Goal: Task Accomplishment & Management: Manage account settings

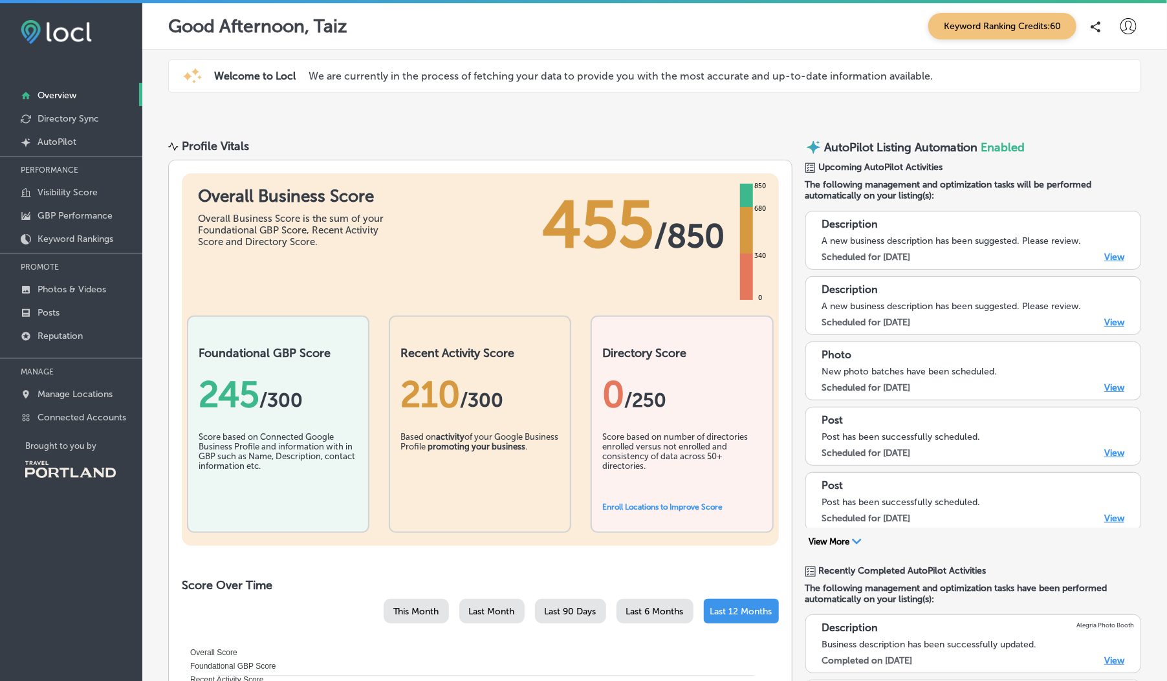
scroll to position [3, 0]
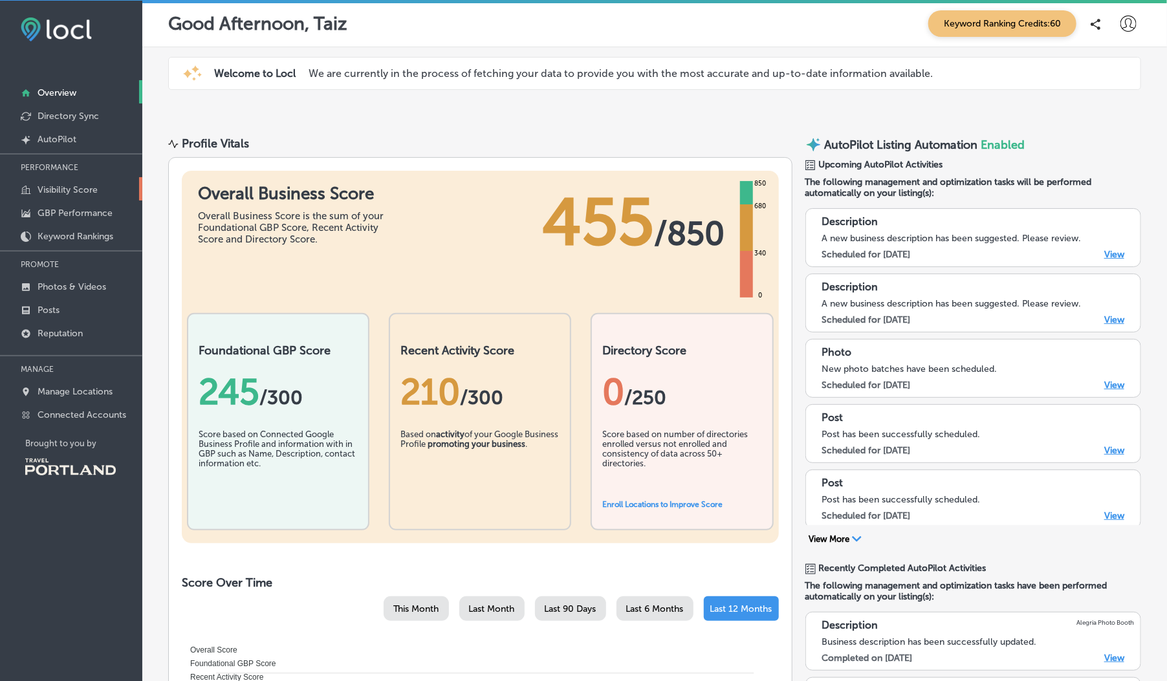
click at [70, 188] on p "Visibility Score" at bounding box center [68, 189] width 60 height 11
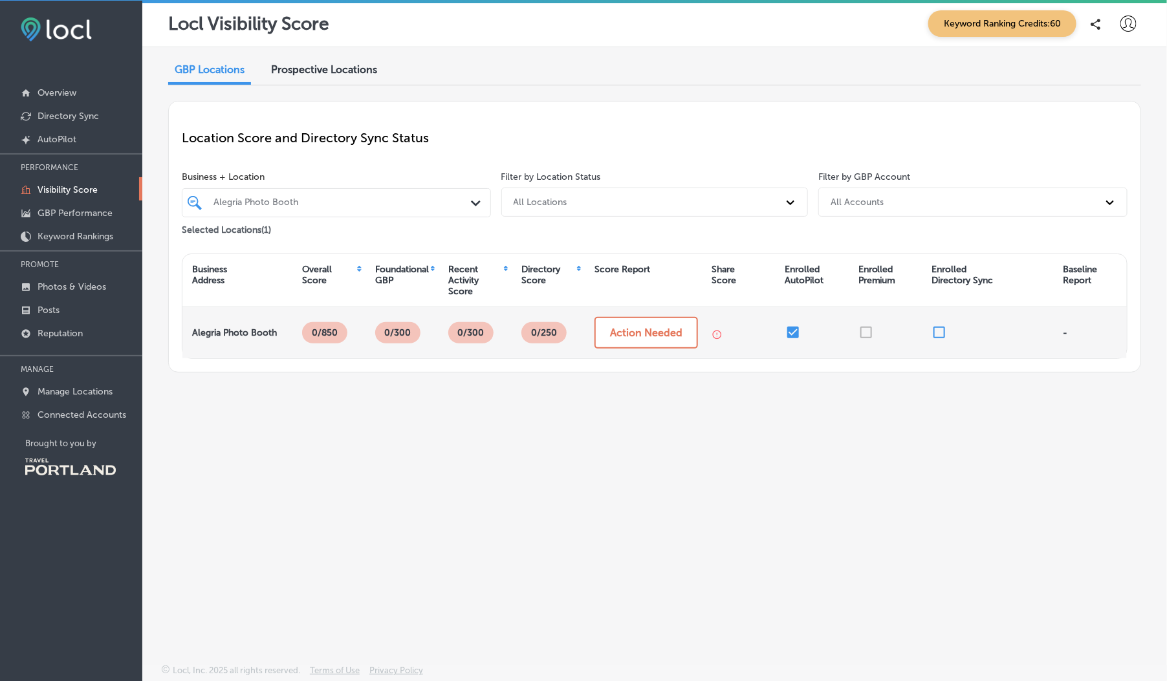
click at [560, 331] on p "0 /250" at bounding box center [544, 332] width 36 height 21
click at [605, 330] on button "Action Needed" at bounding box center [645, 333] width 103 height 32
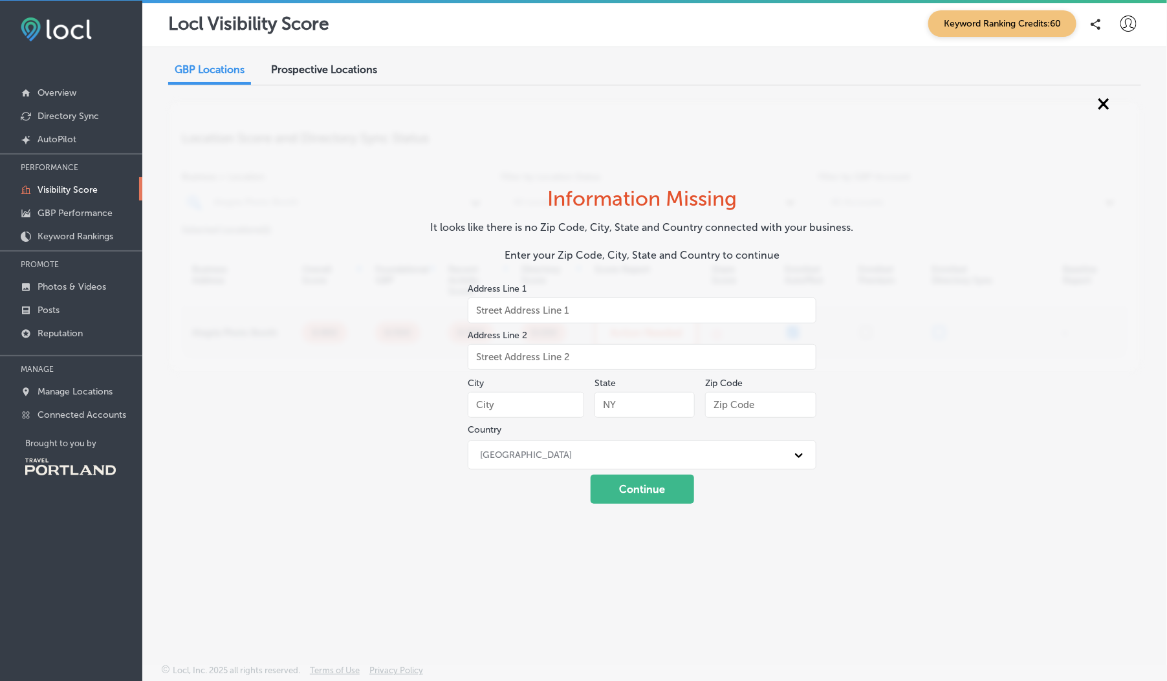
click at [1103, 100] on span "×" at bounding box center [1103, 102] width 12 height 23
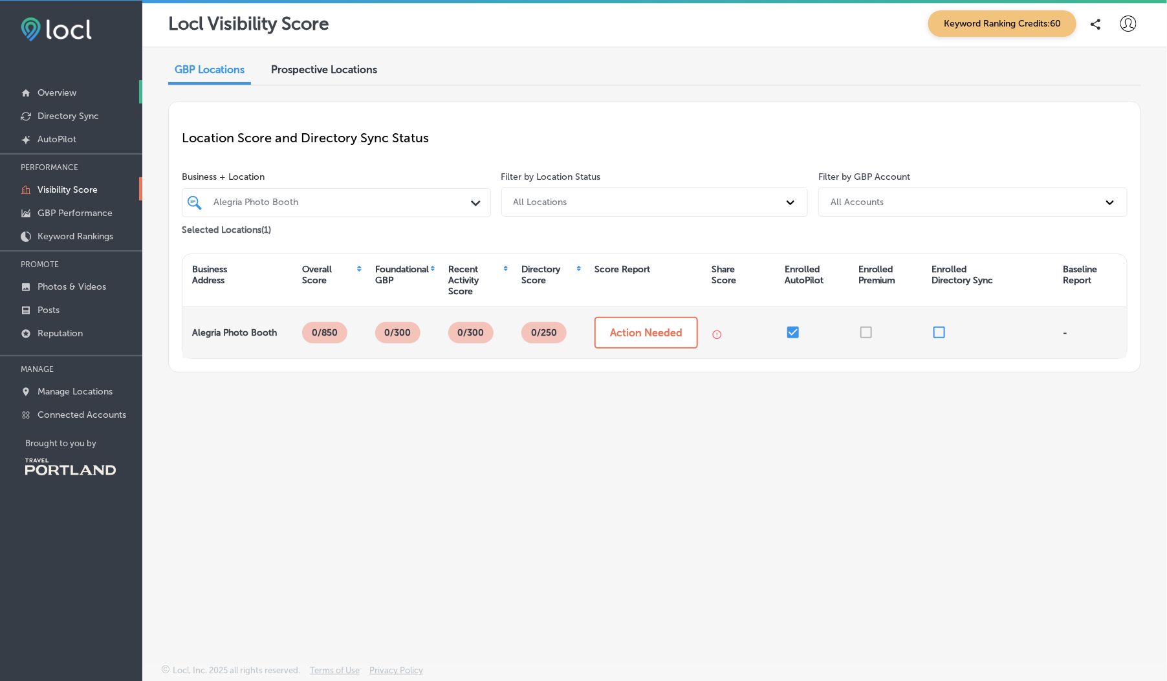
click at [63, 91] on p "Overview" at bounding box center [57, 92] width 39 height 11
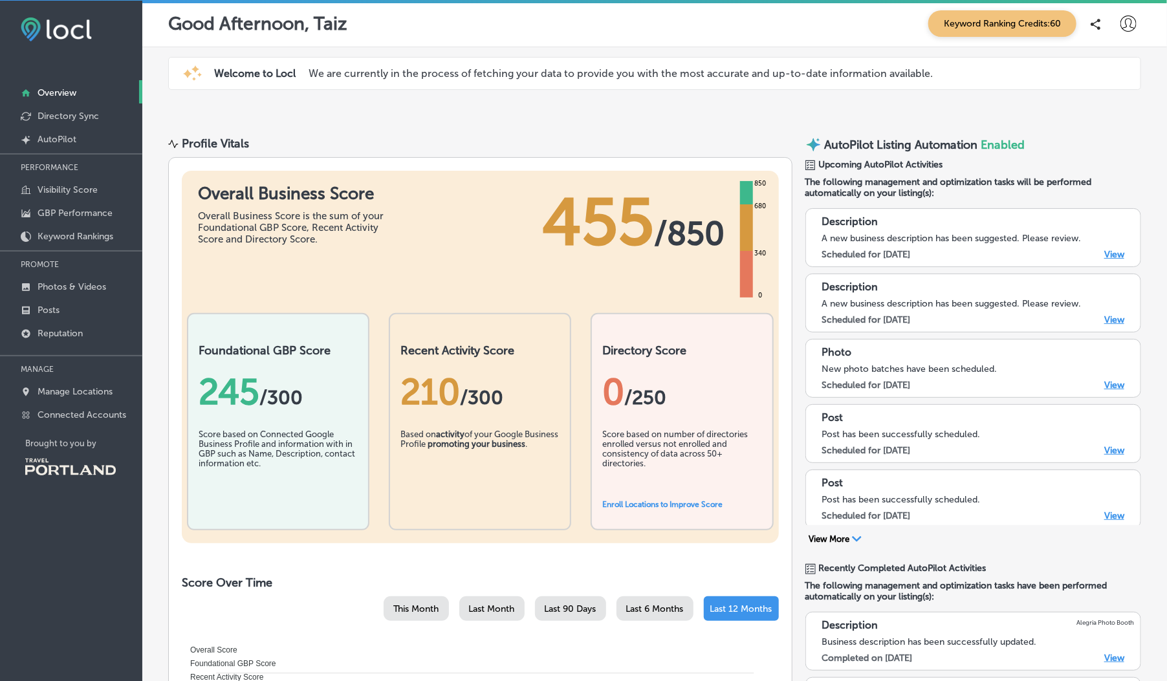
click at [1001, 140] on span "Enabled" at bounding box center [1003, 145] width 44 height 14
click at [1118, 254] on link "View" at bounding box center [1114, 254] width 20 height 11
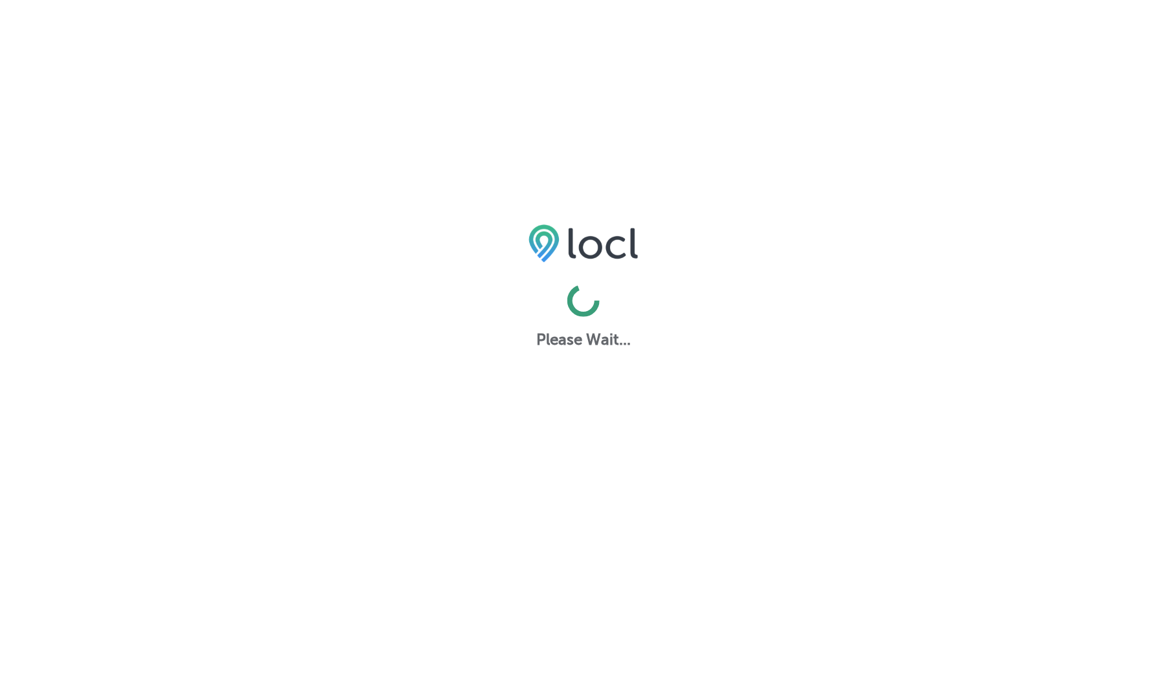
select select "US"
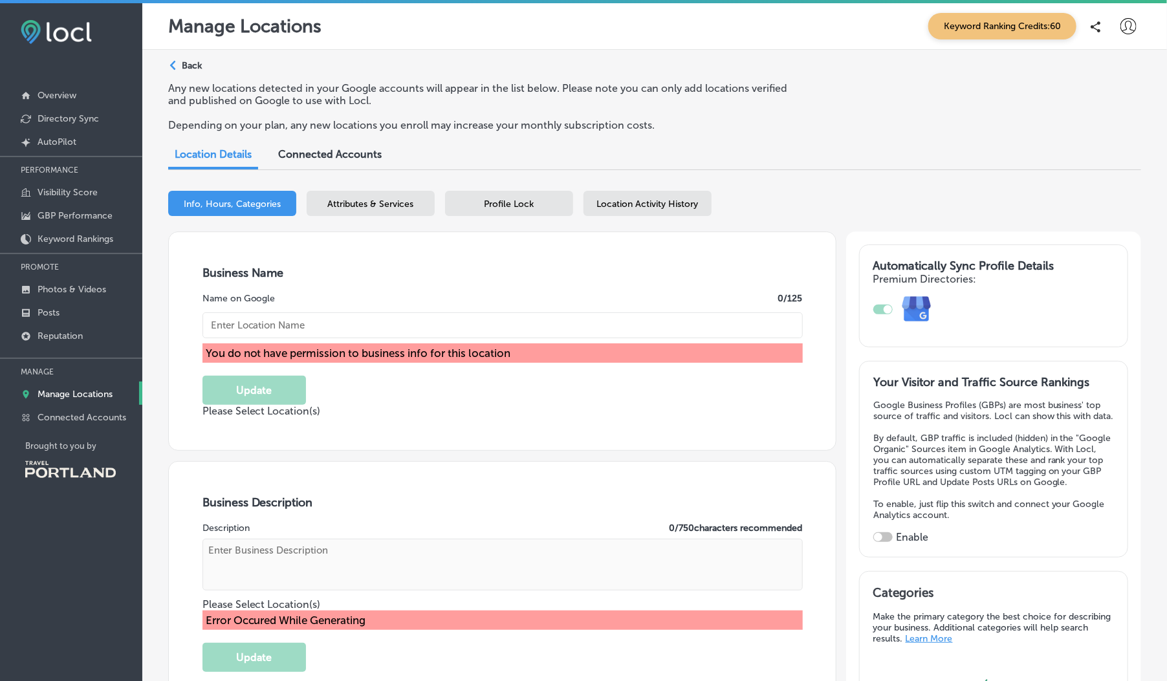
type input "30"
checkbox input "false"
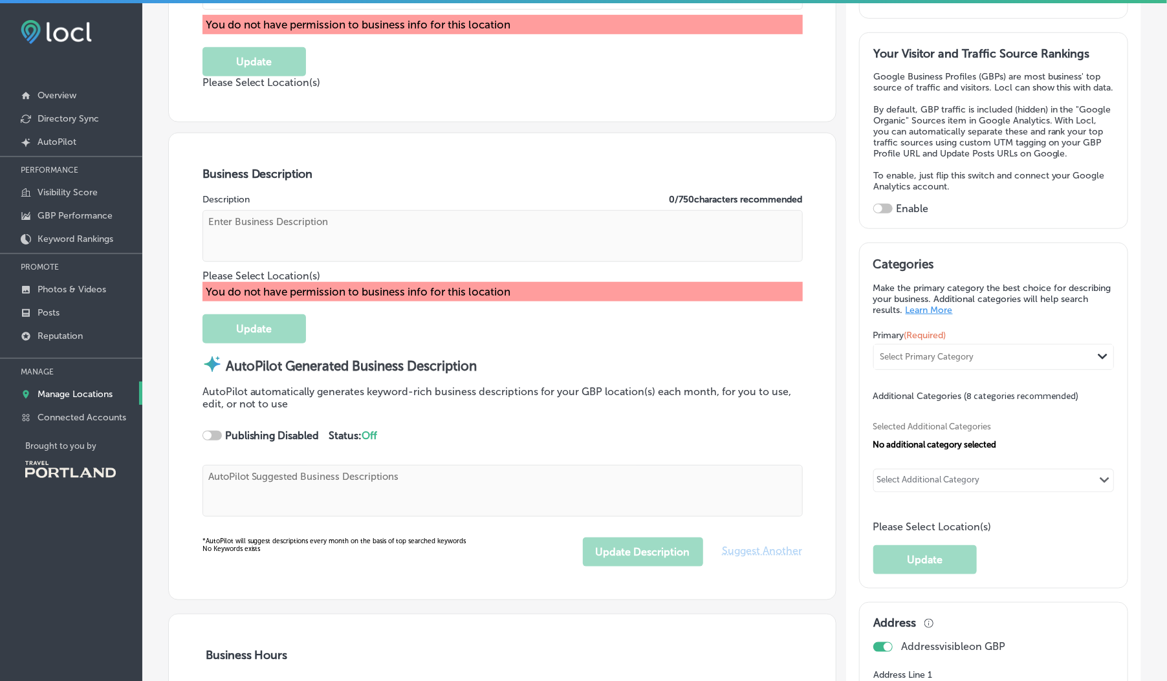
scroll to position [334, 0]
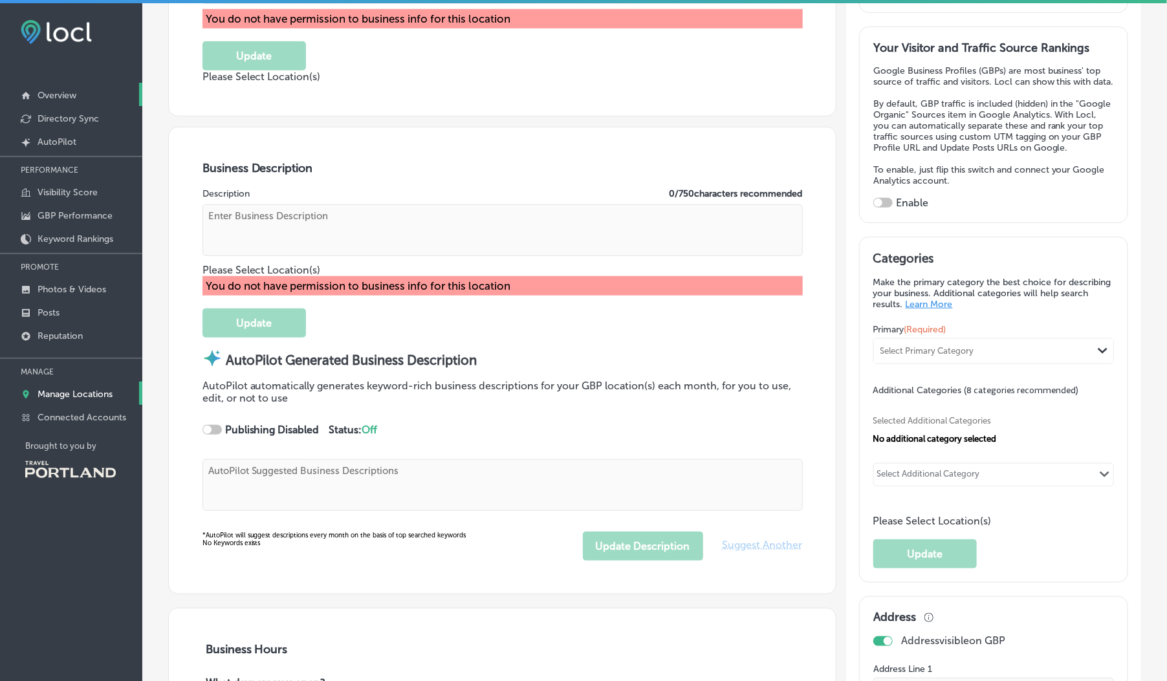
click at [69, 95] on p "Overview" at bounding box center [57, 95] width 39 height 11
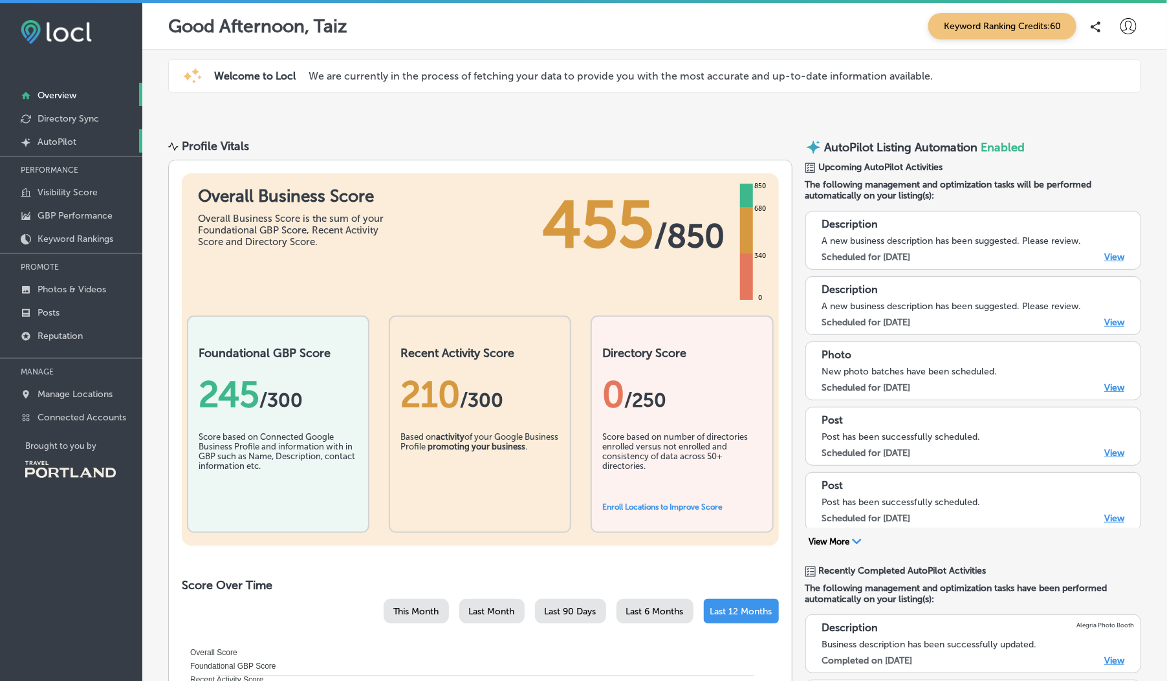
click at [78, 139] on link "Created by potrace 1.10, written by Peter Selinger 2001-2011 AutoPilot" at bounding box center [71, 140] width 142 height 23
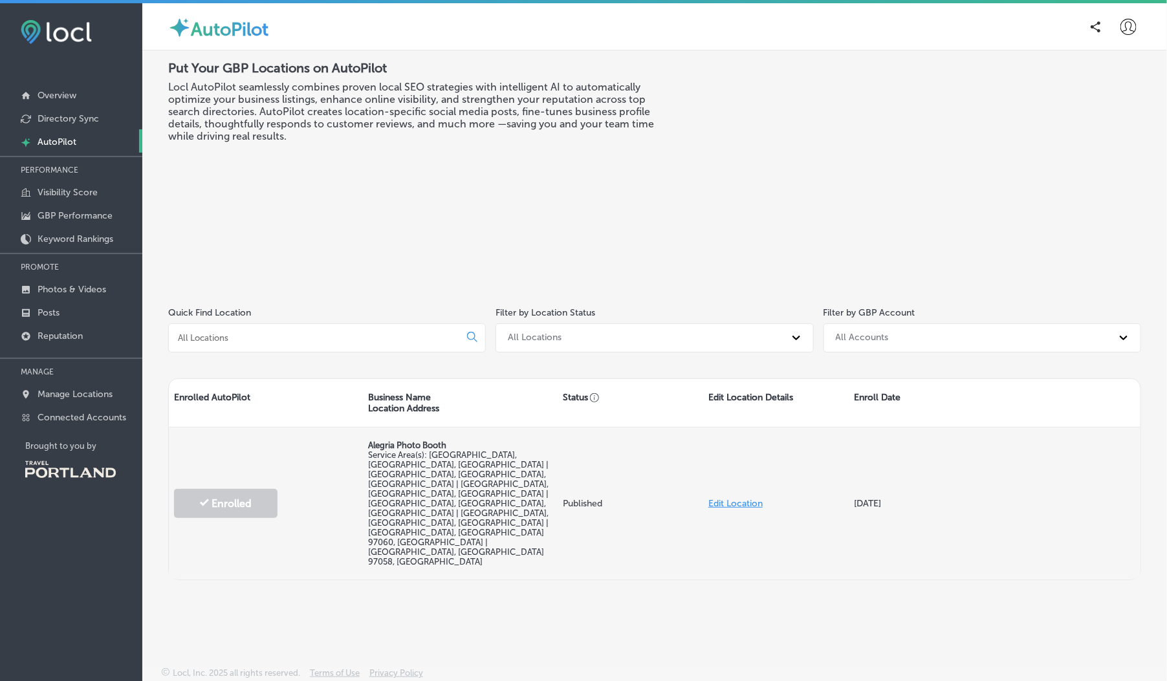
click at [742, 498] on link "Edit Location" at bounding box center [735, 503] width 54 height 11
select select "US"
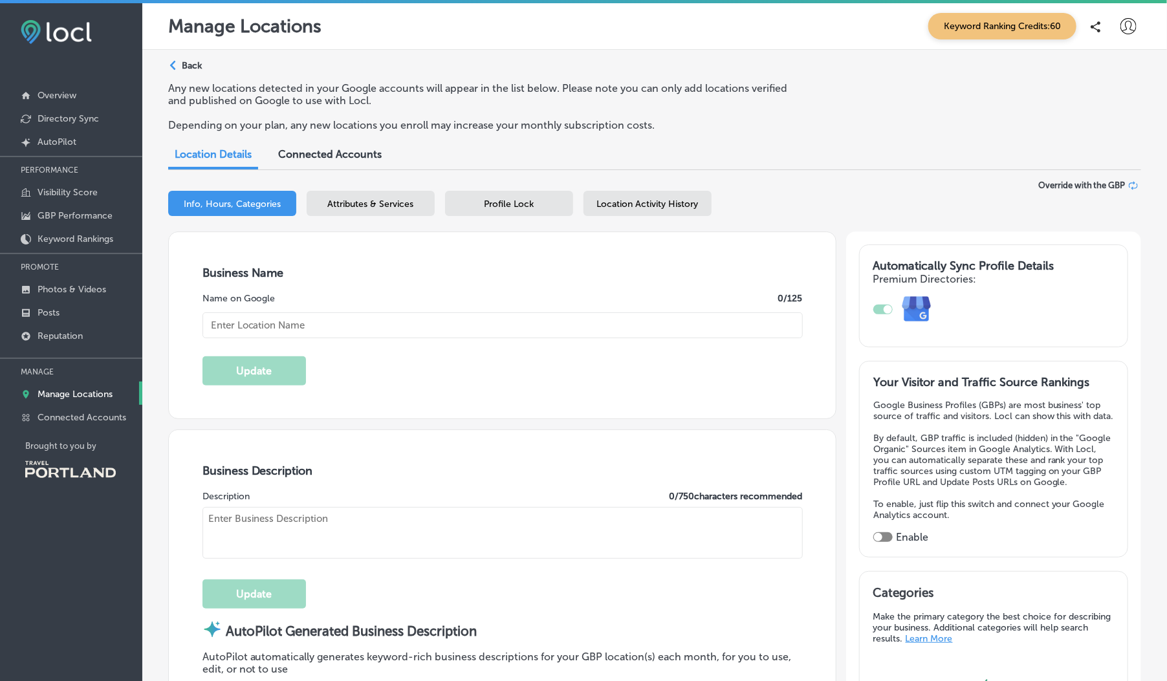
type input "30"
type input "Alegria Photo Booth"
type textarea "Alegria Photo Booth transforms every occasion into a vibrant celebration with o…"
type textarea "Alegría Photo Booth is a Latina-owned family business in Portland, specializing…"
checkbox input "false"
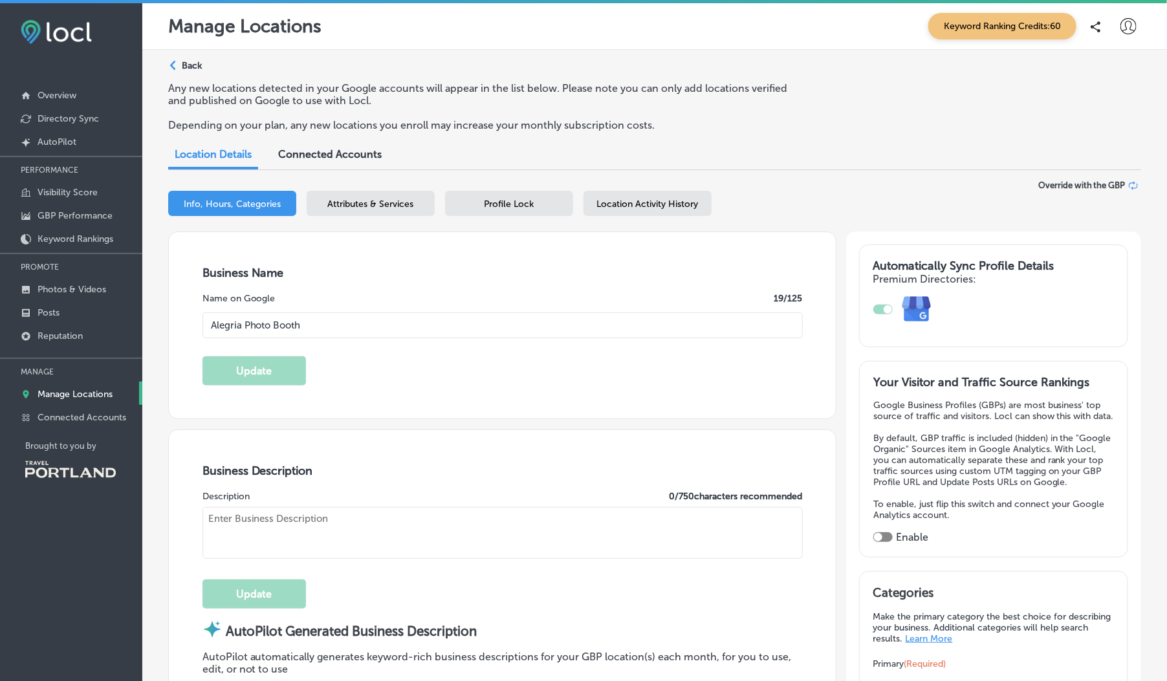
type input "US"
type input "https://alegriaphotobooth.com/"
type input "hola@alegriaphotobooth.com"
type input "https://www.facebook.com/alegriaphotobooth0/"
type input "https://www.instagram.com/alegriaphotobooth/"
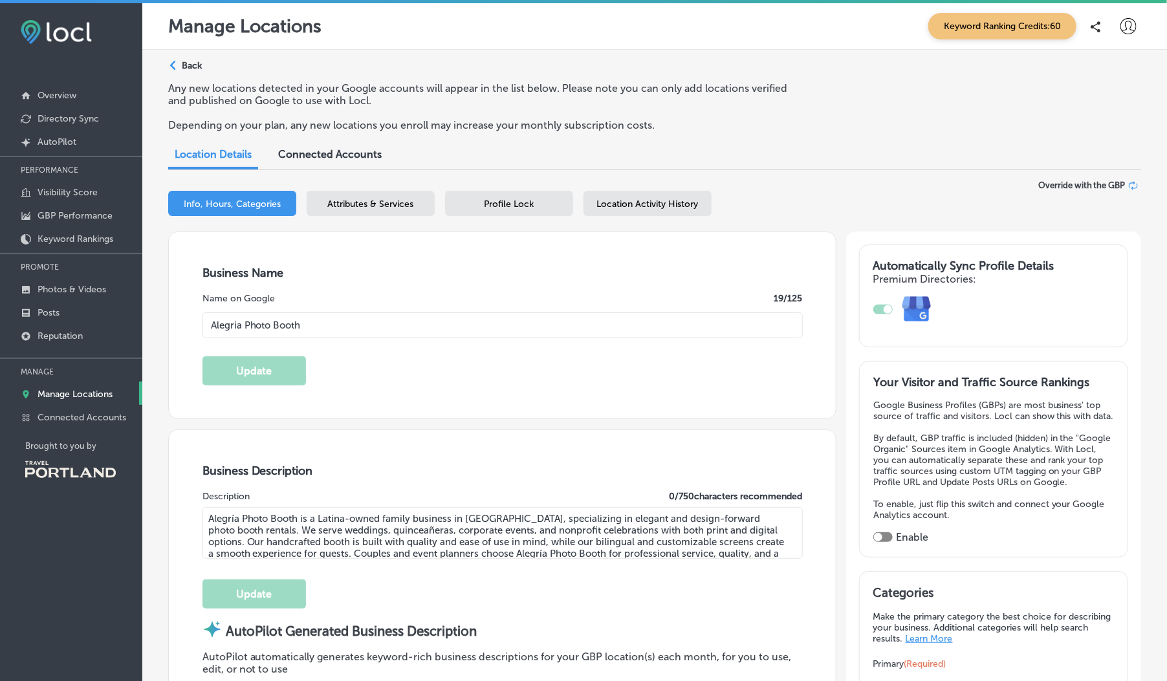
type input "+1 503 298 6924"
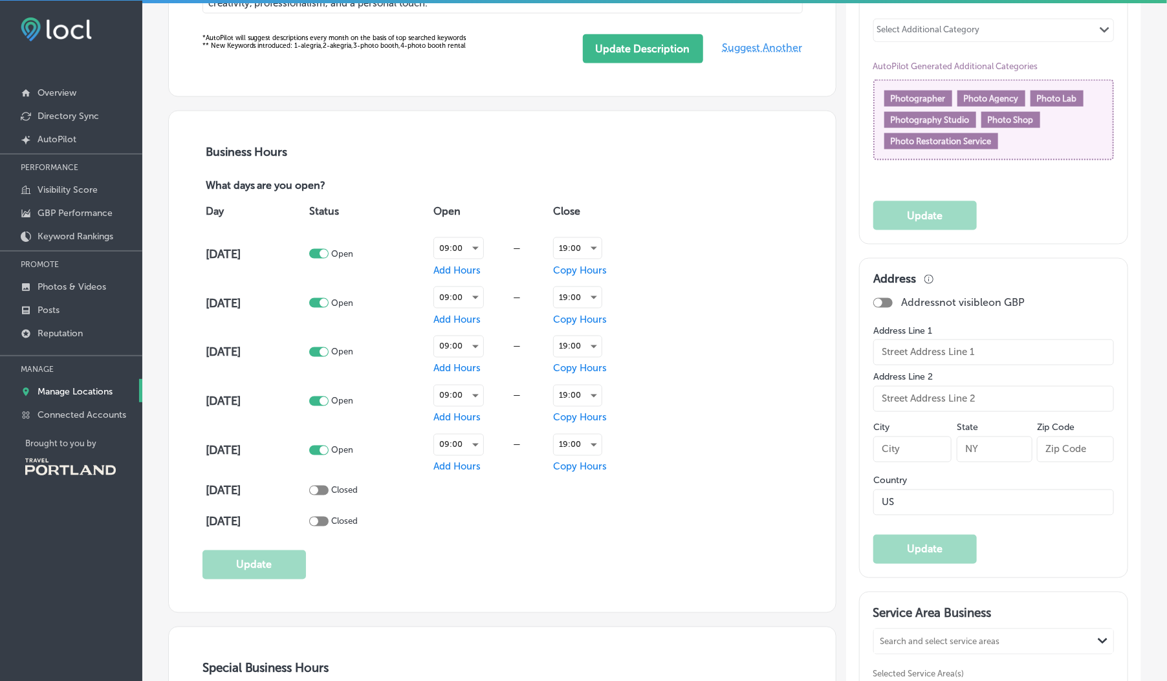
scroll to position [580, 0]
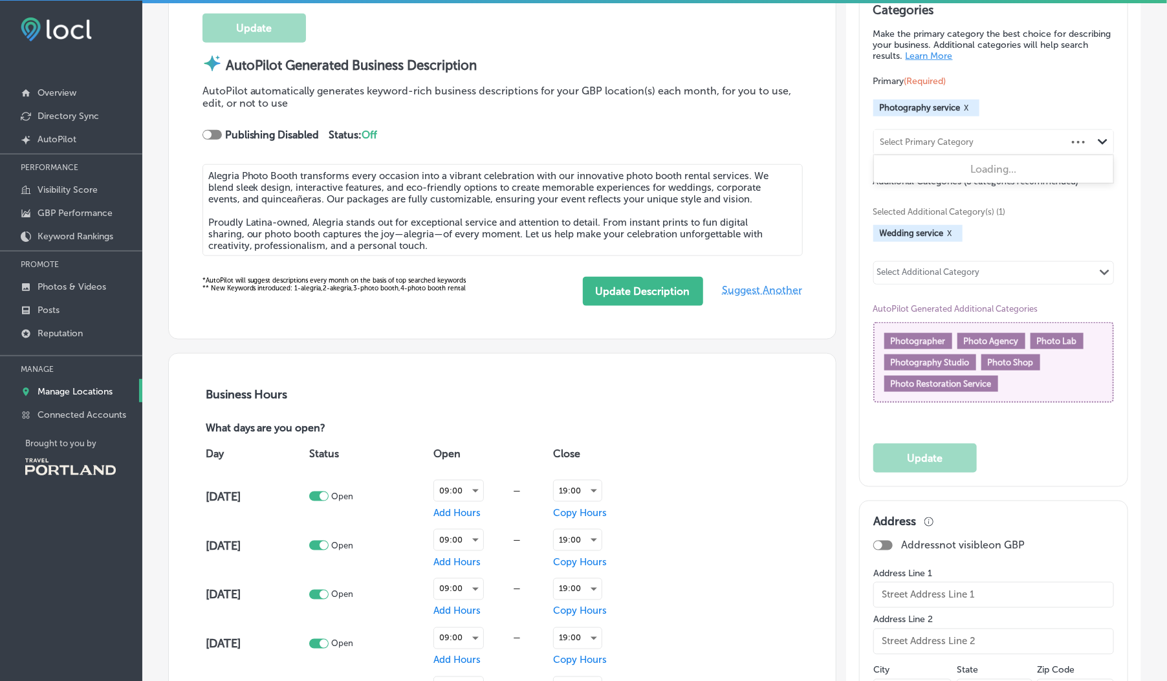
click at [981, 149] on div "Select Primary Category" at bounding box center [970, 141] width 193 height 17
click at [960, 174] on label "Party equipment rental service" at bounding box center [950, 170] width 137 height 12
type input "party eq"
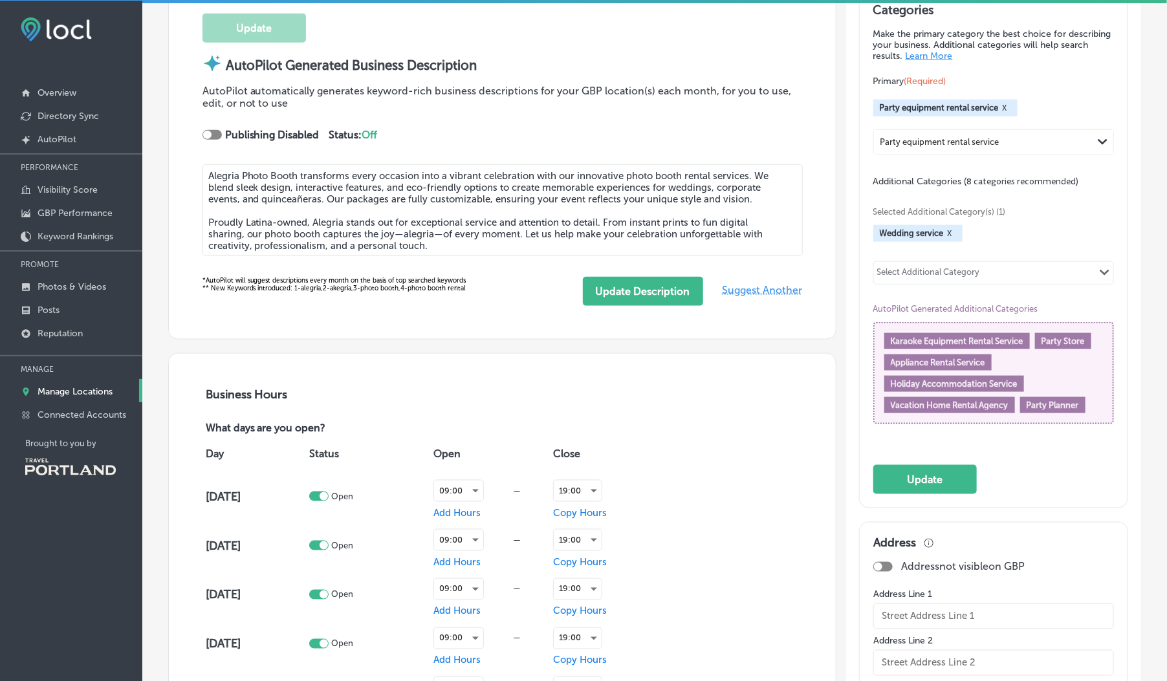
click at [967, 282] on div "Select Additional Category" at bounding box center [928, 274] width 103 height 15
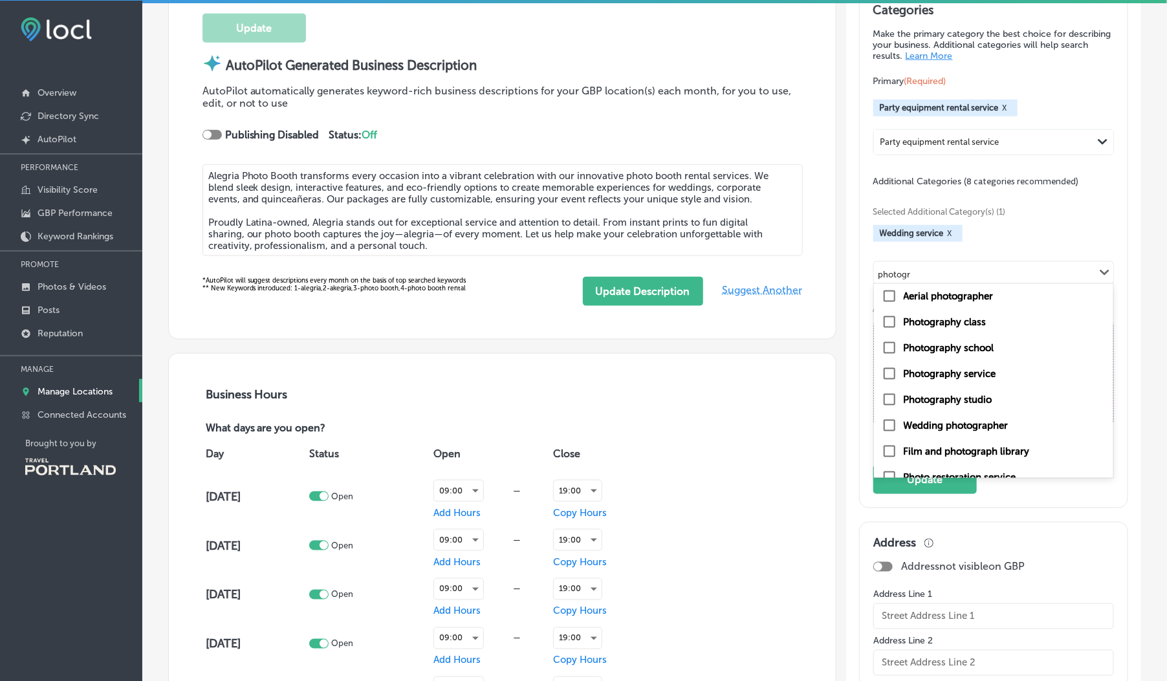
scroll to position [70, 0]
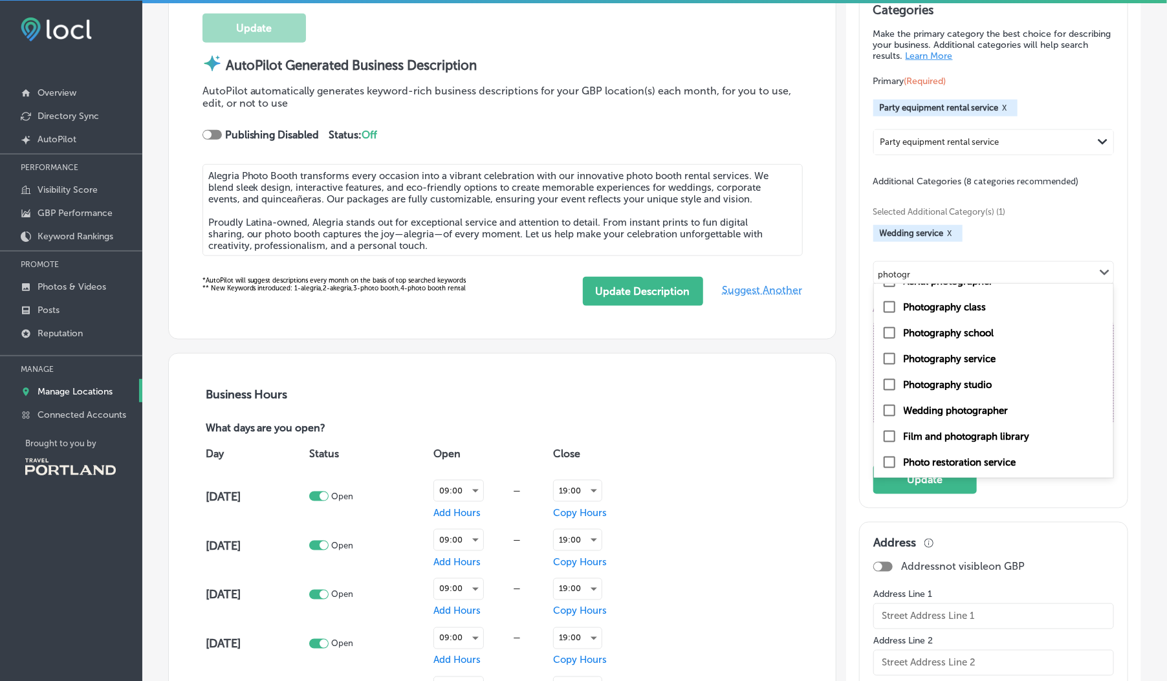
click at [977, 365] on label "Photography service" at bounding box center [950, 359] width 92 height 12
type input "photogr"
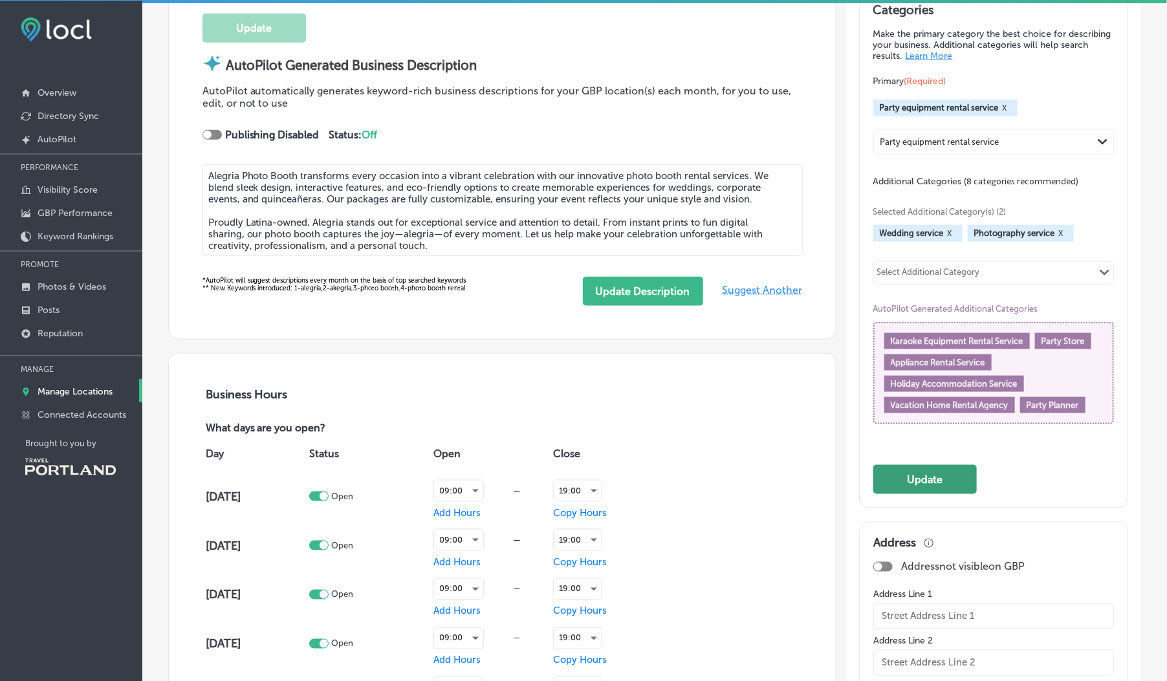
click at [949, 494] on button "Update" at bounding box center [924, 479] width 103 height 29
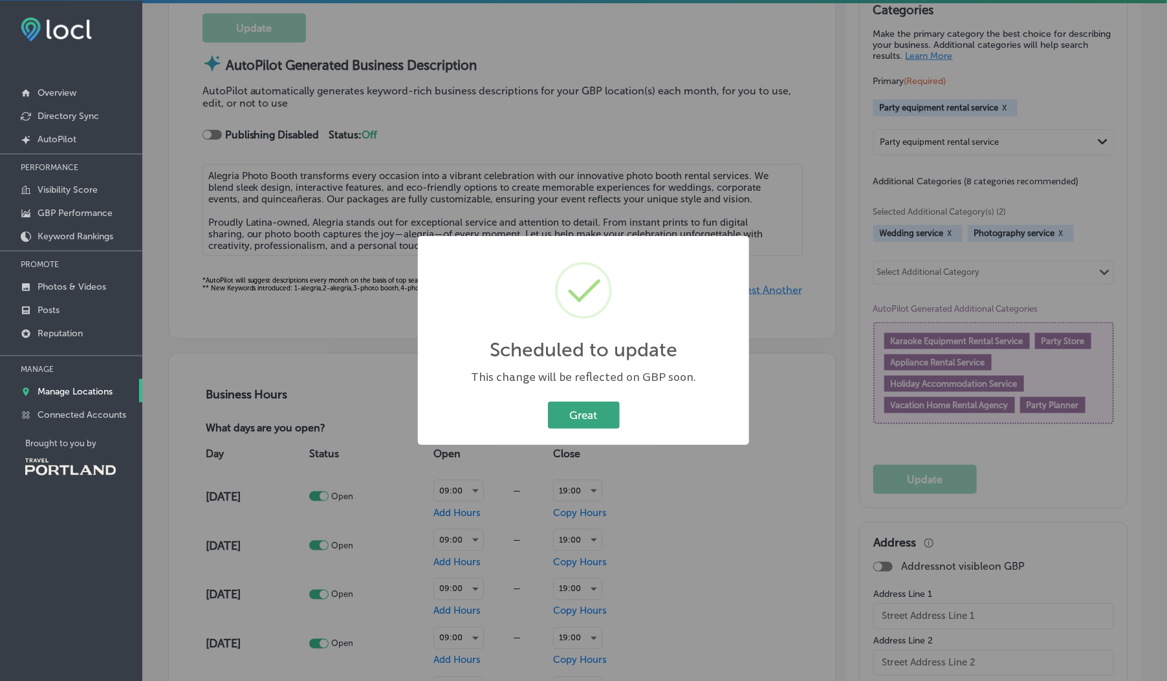
click at [589, 421] on button "Great" at bounding box center [584, 415] width 72 height 27
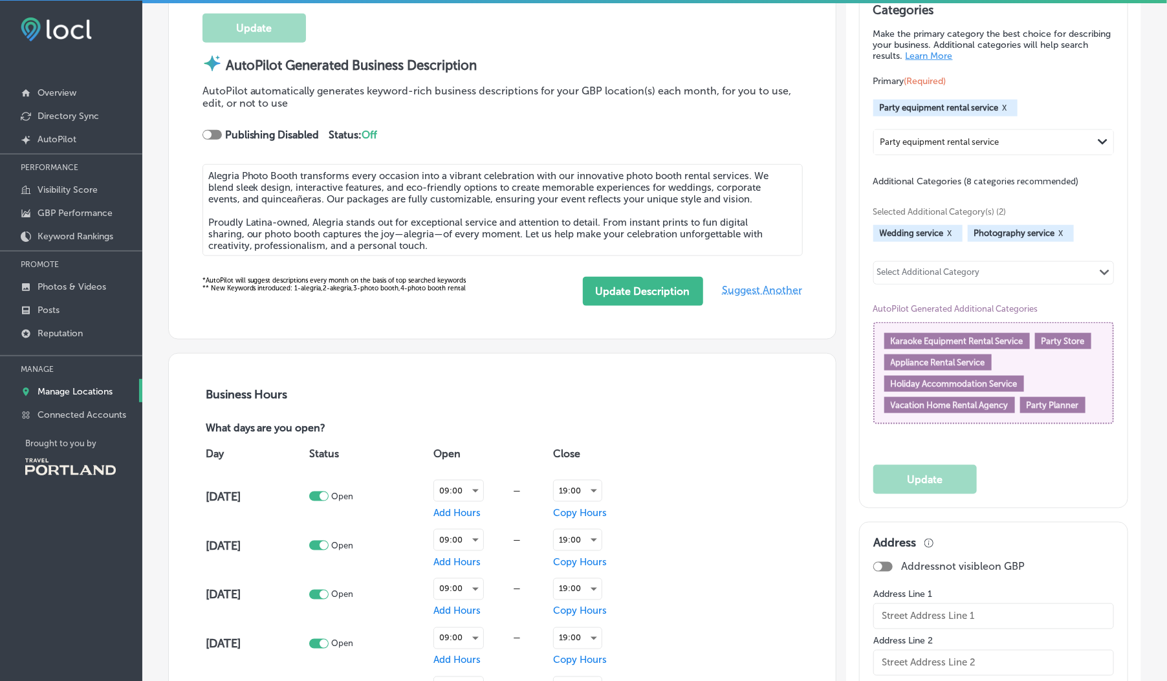
click at [905, 282] on div "Select Additional Category" at bounding box center [928, 274] width 103 height 15
type input "c"
click at [871, 272] on div "Categories Make the primary category the best choice for describing your busine…" at bounding box center [994, 248] width 268 height 519
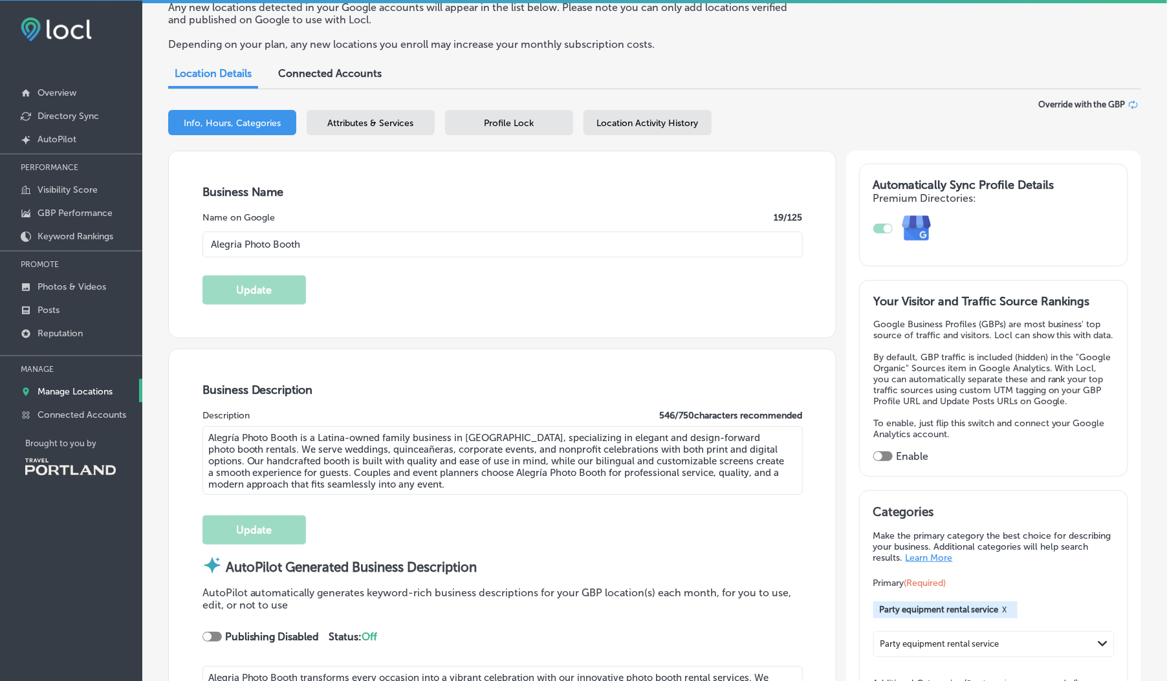
scroll to position [45, 0]
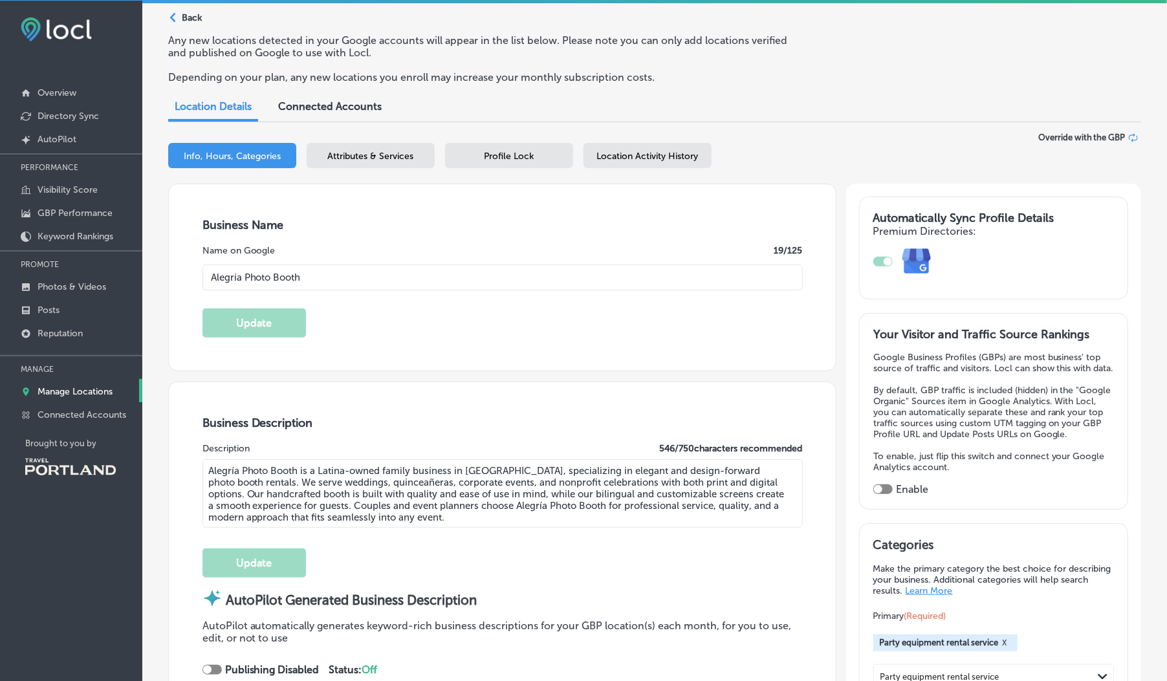
click at [378, 147] on div "Attributes & Services" at bounding box center [371, 155] width 128 height 25
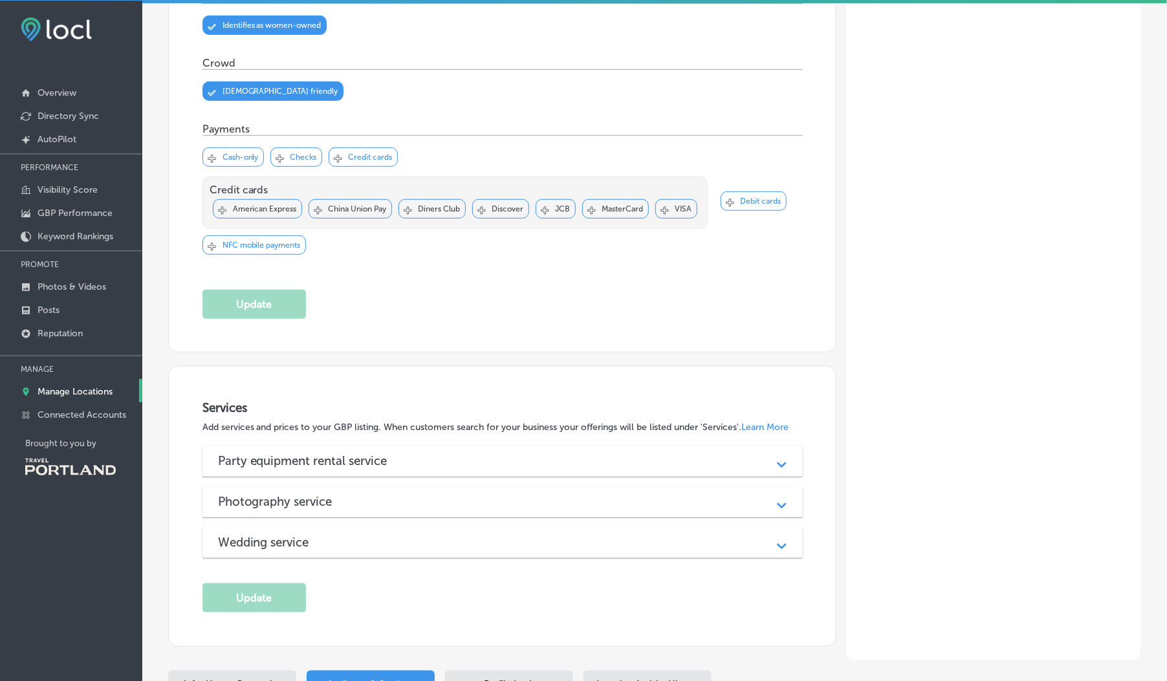
scroll to position [481, 0]
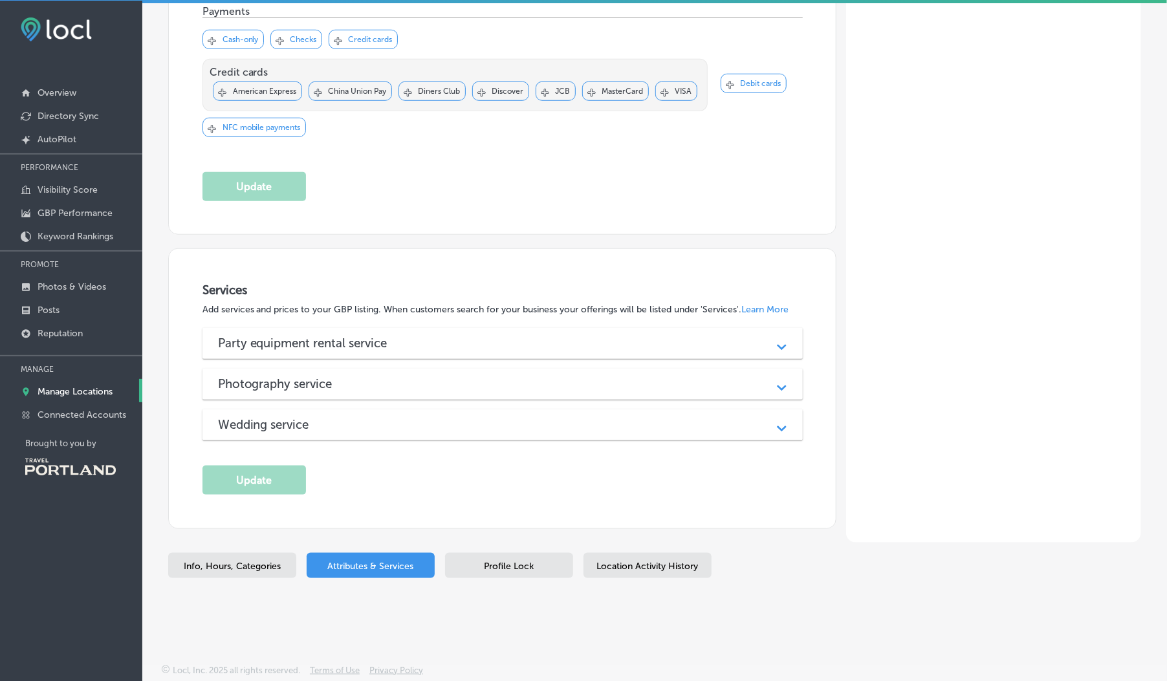
click at [386, 352] on div "Party equipment rental service Path Created with Sketch." at bounding box center [502, 343] width 600 height 31
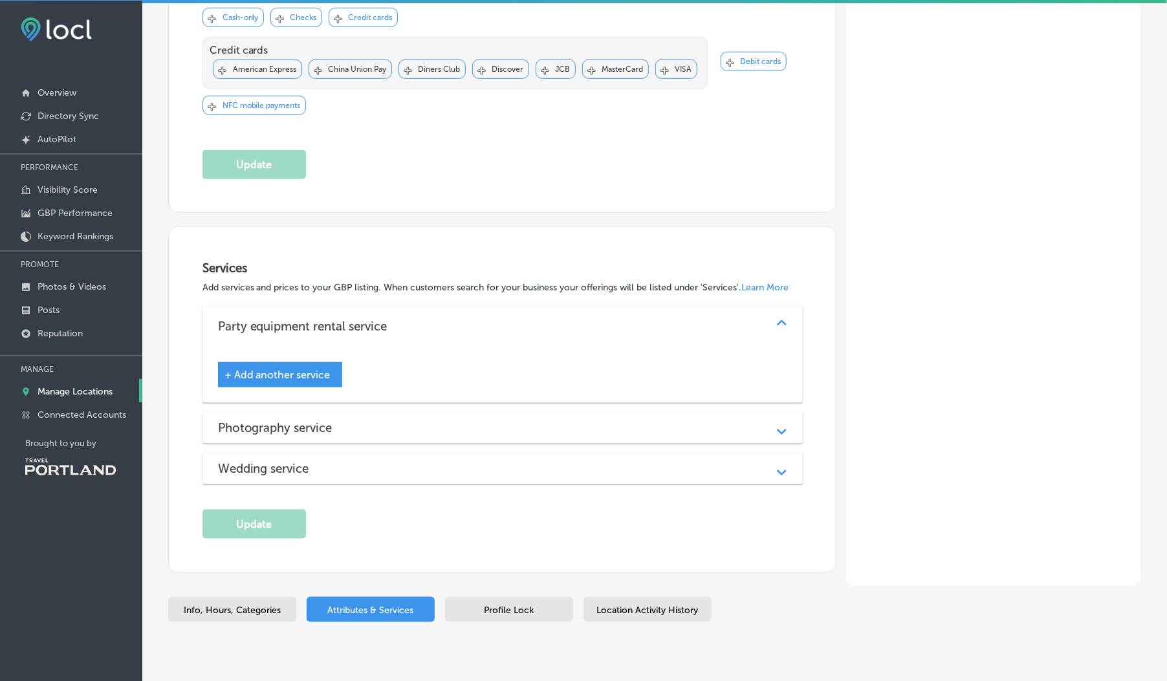
click at [386, 334] on h3 "Party equipment rental service" at bounding box center [313, 326] width 190 height 15
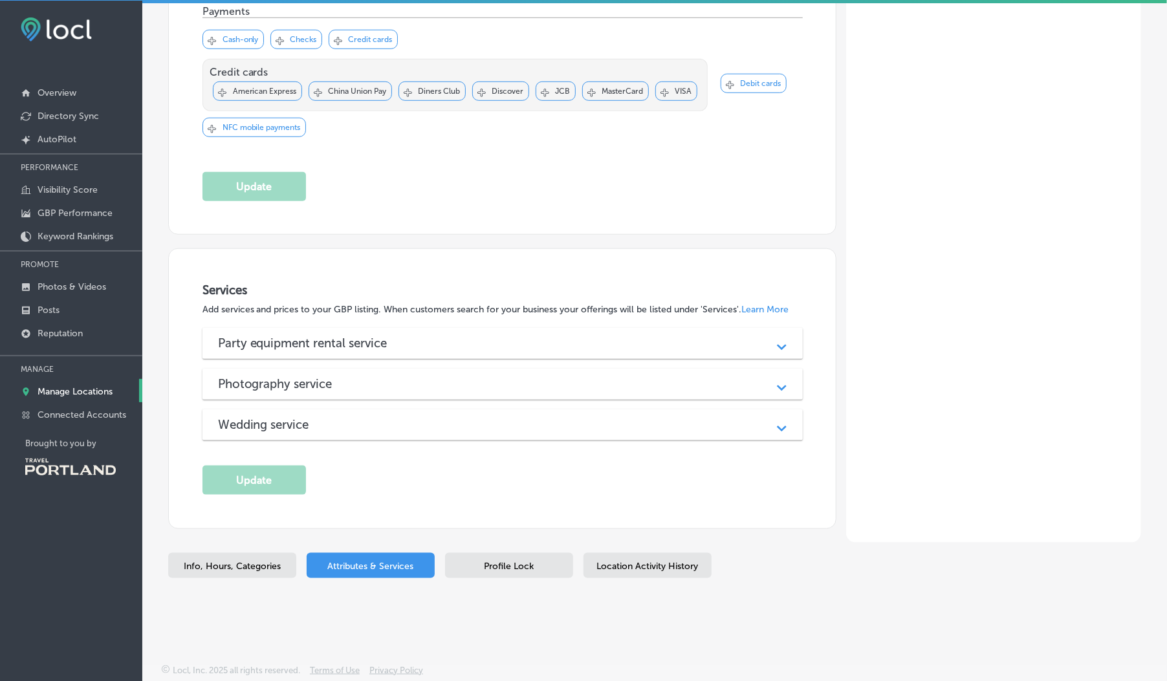
click at [389, 391] on div "Photography service Path Created with Sketch." at bounding box center [502, 384] width 600 height 31
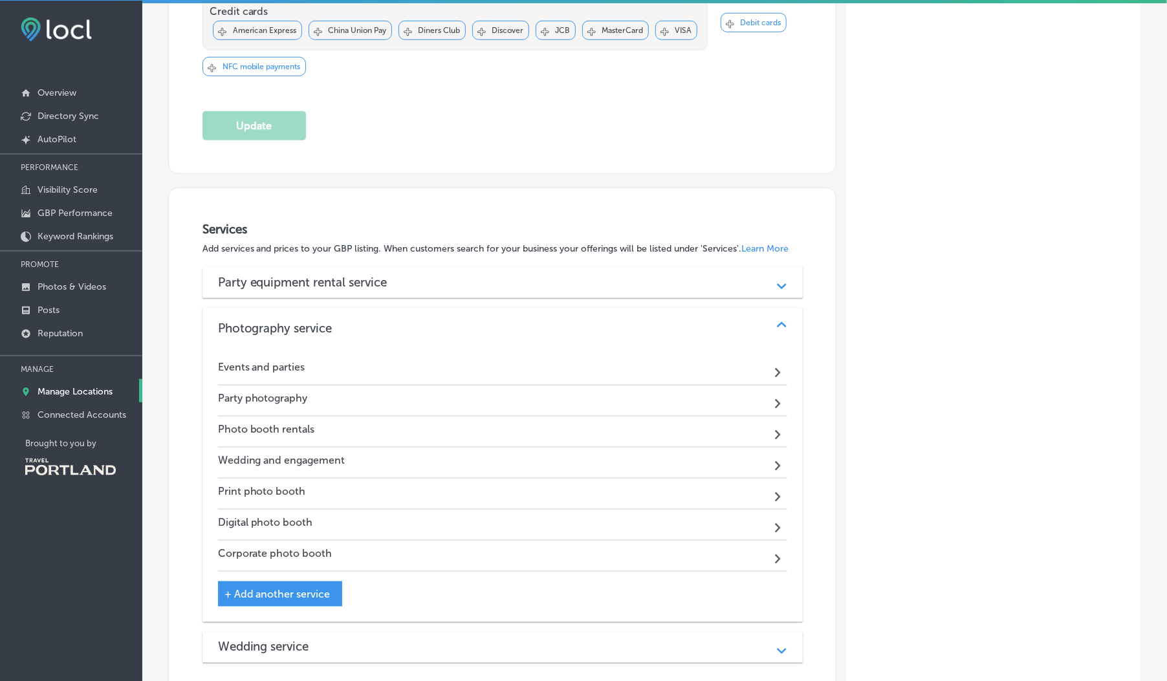
scroll to position [526, 0]
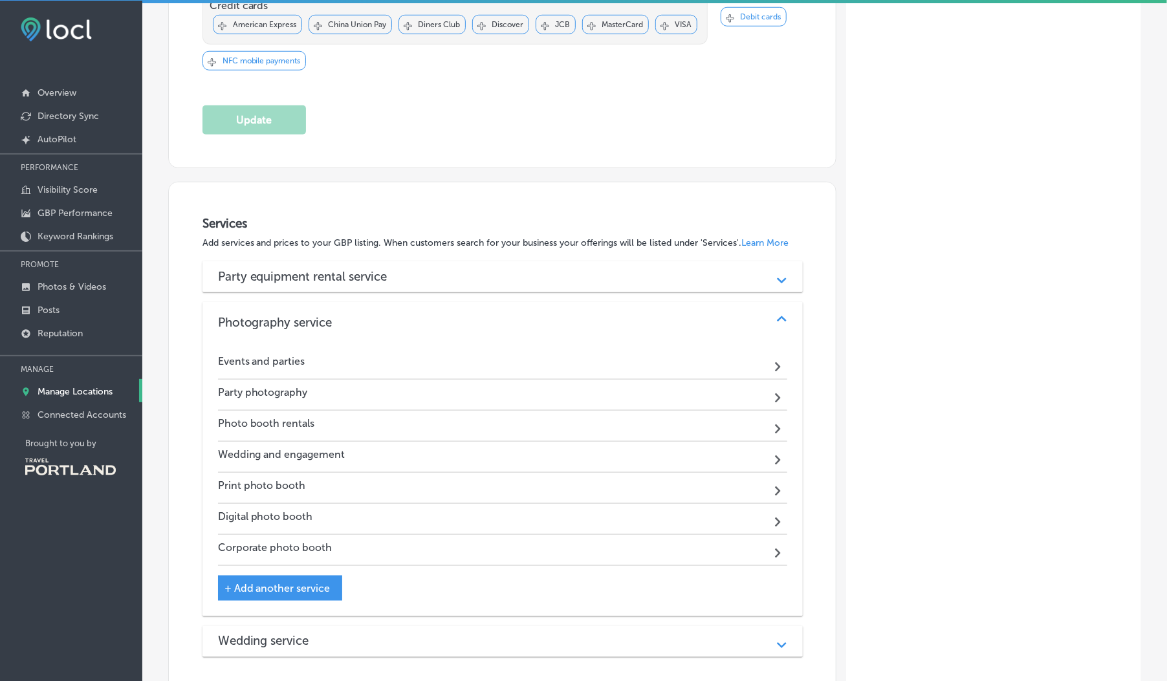
click at [772, 434] on div "Path Created with Sketch." at bounding box center [779, 426] width 16 height 16
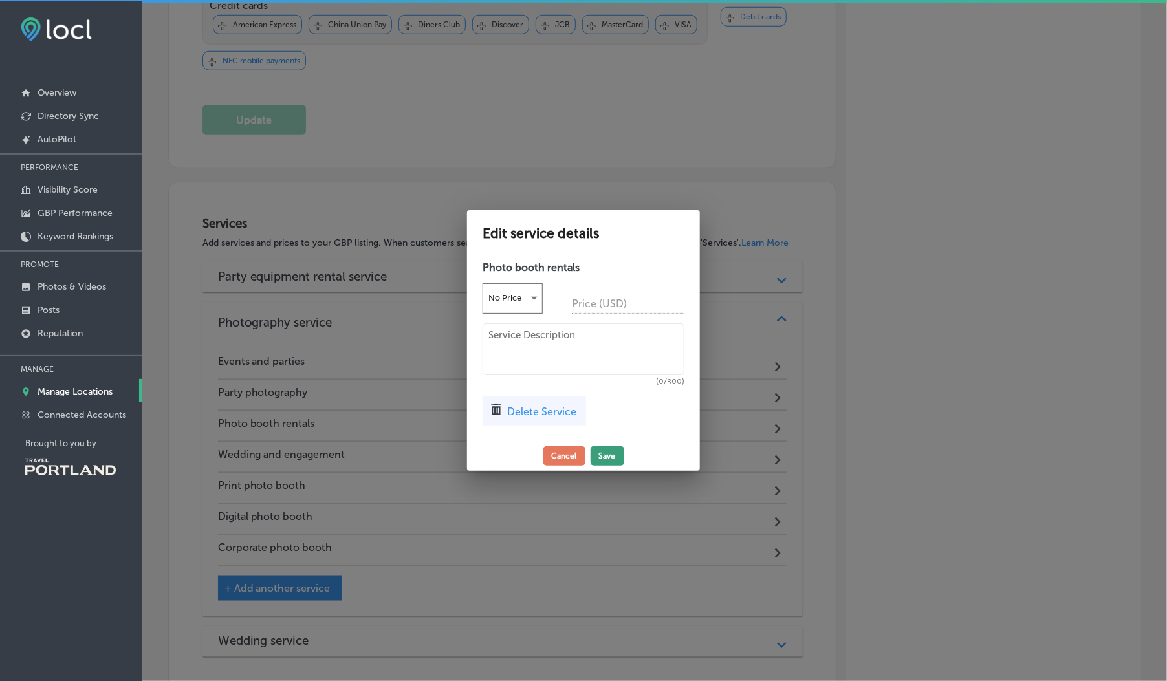
click at [602, 461] on button "Save" at bounding box center [608, 455] width 34 height 19
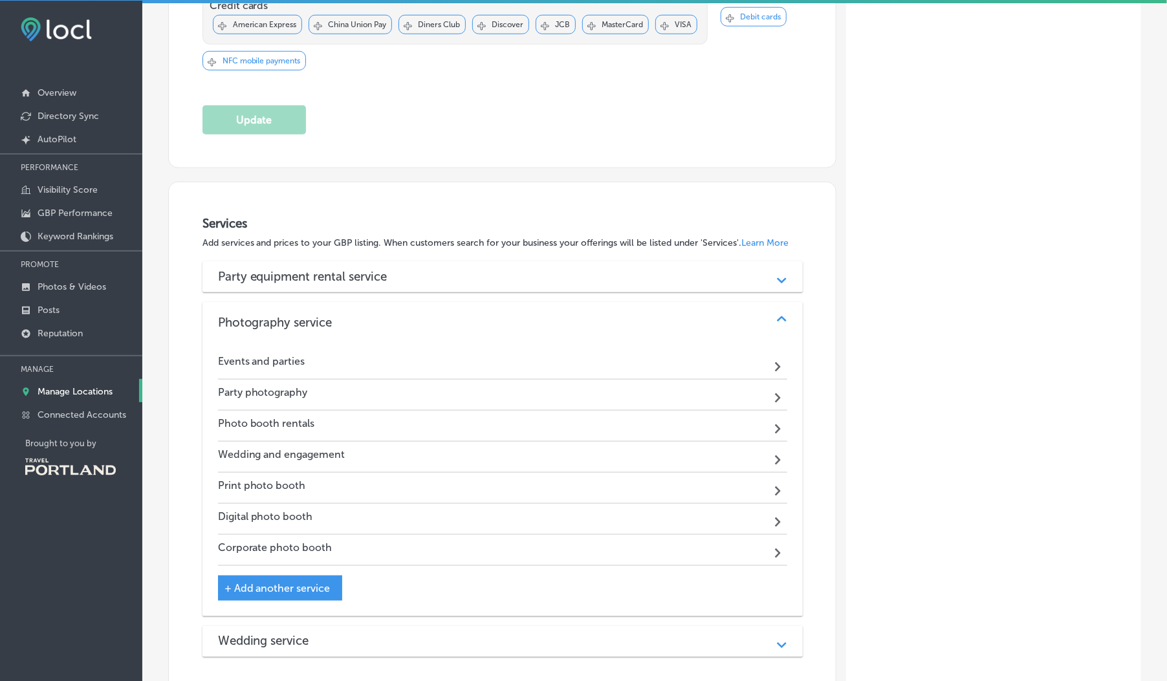
click at [401, 442] on div "Photo booth rentals Path Created with Sketch." at bounding box center [502, 426] width 569 height 31
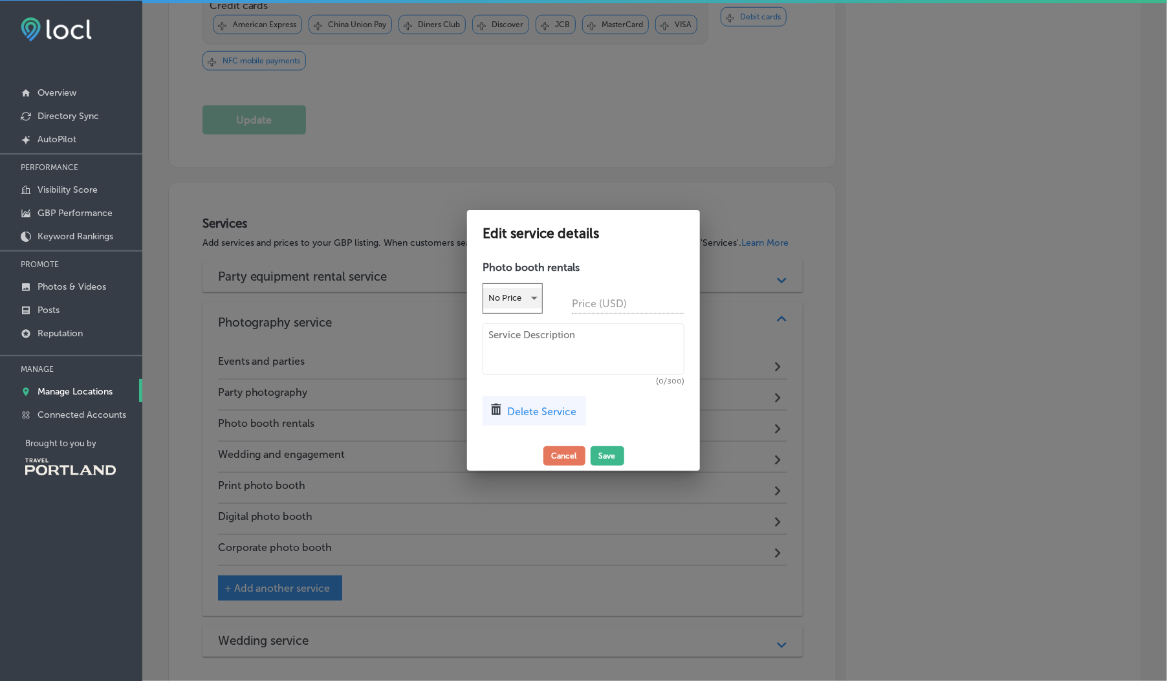
click at [510, 303] on div "No Price" at bounding box center [512, 298] width 59 height 21
click at [567, 347] on div at bounding box center [583, 340] width 1167 height 681
click at [563, 340] on textarea at bounding box center [583, 349] width 202 height 52
click at [548, 466] on div "Edit service details Photo booth rentals No Price Price (USD) (0/300) Delete Se…" at bounding box center [583, 340] width 233 height 260
click at [552, 455] on button "Cancel" at bounding box center [564, 455] width 42 height 19
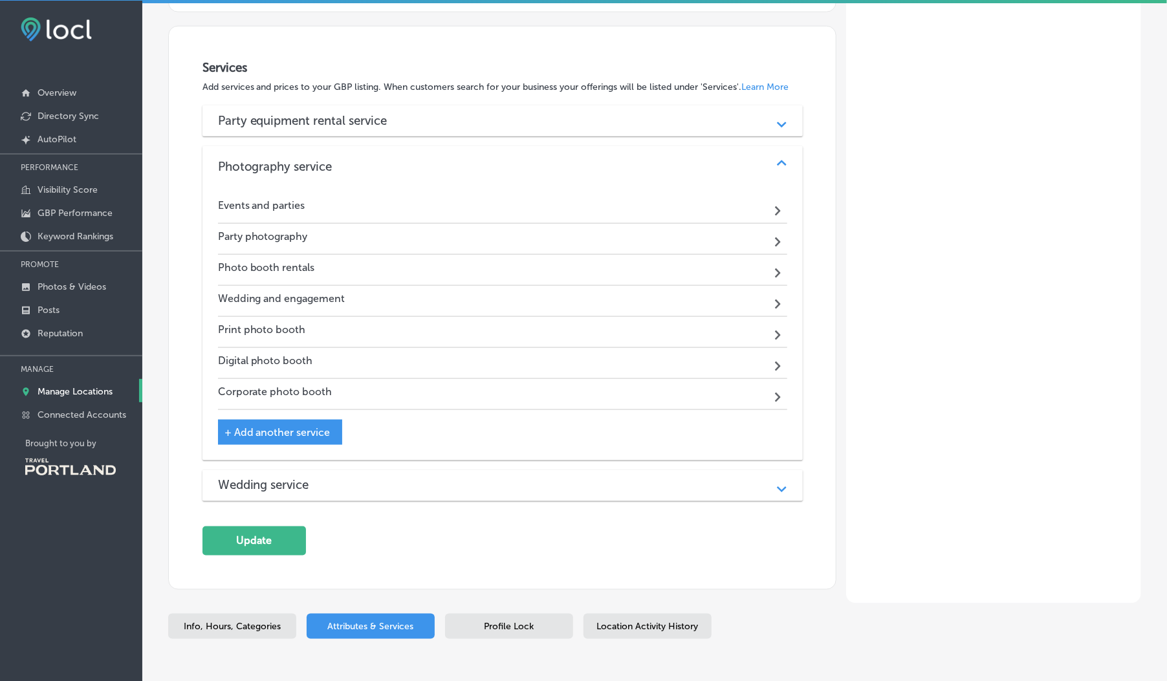
scroll to position [769, 0]
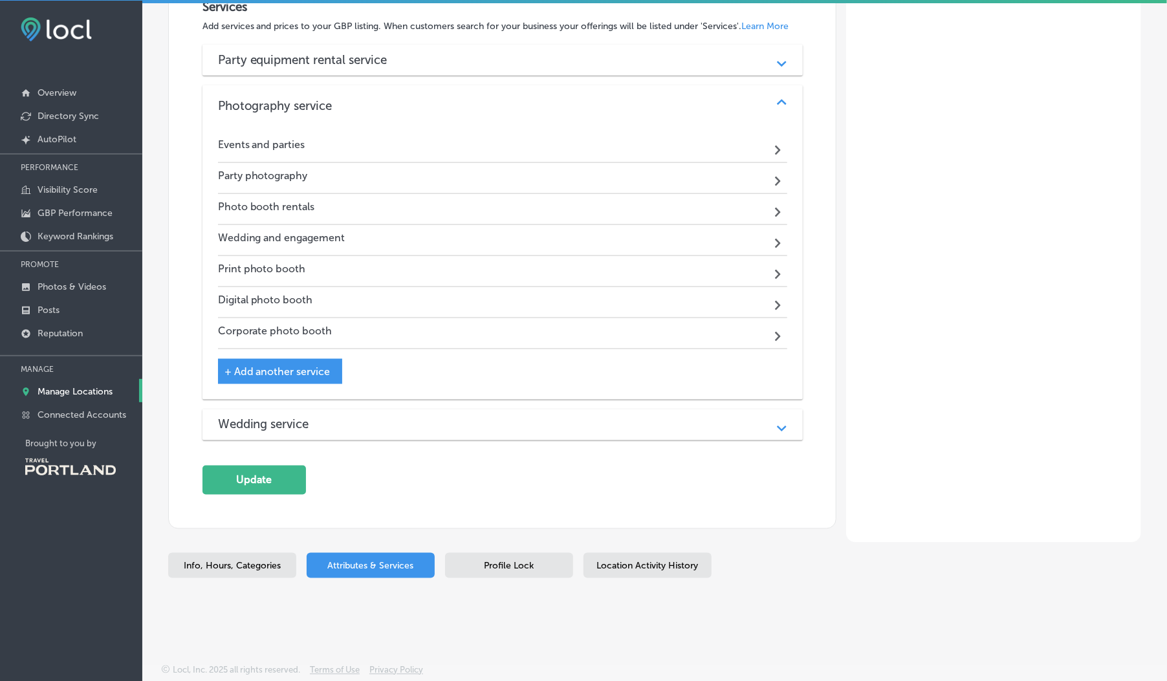
click at [260, 565] on span "Info, Hours, Categories" at bounding box center [232, 566] width 97 height 11
select select "US"
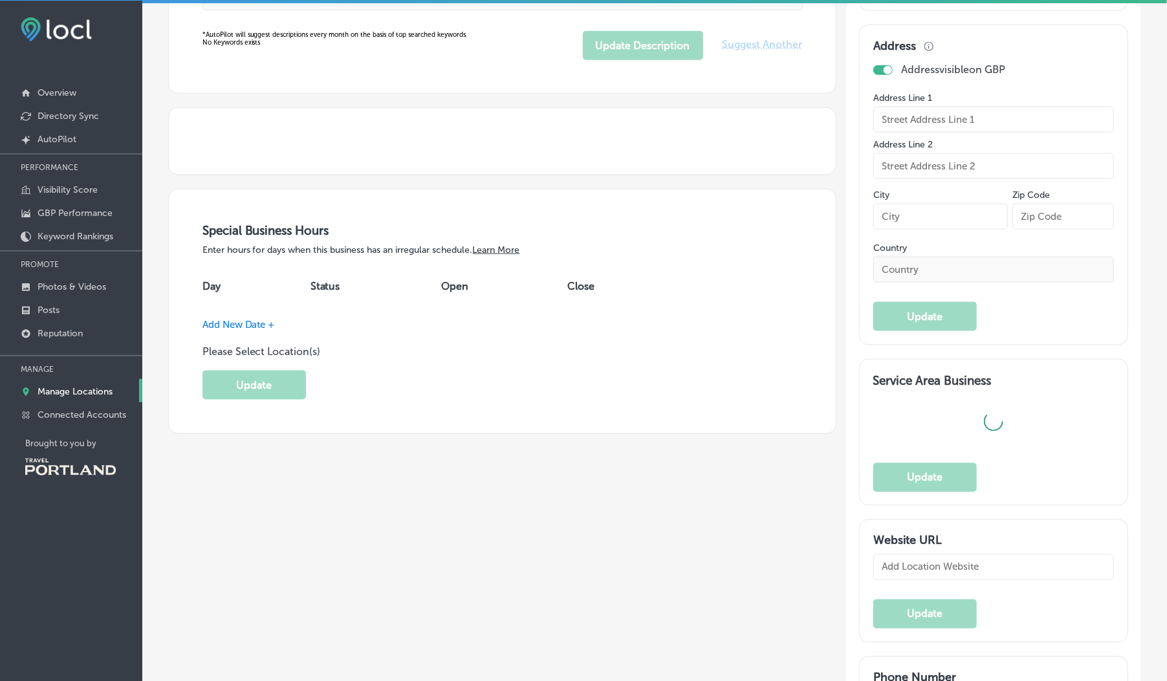
type input "Alegria Photo Booth"
type textarea "Alegria Photo Booth transforms every occasion into a vibrant celebration with o…"
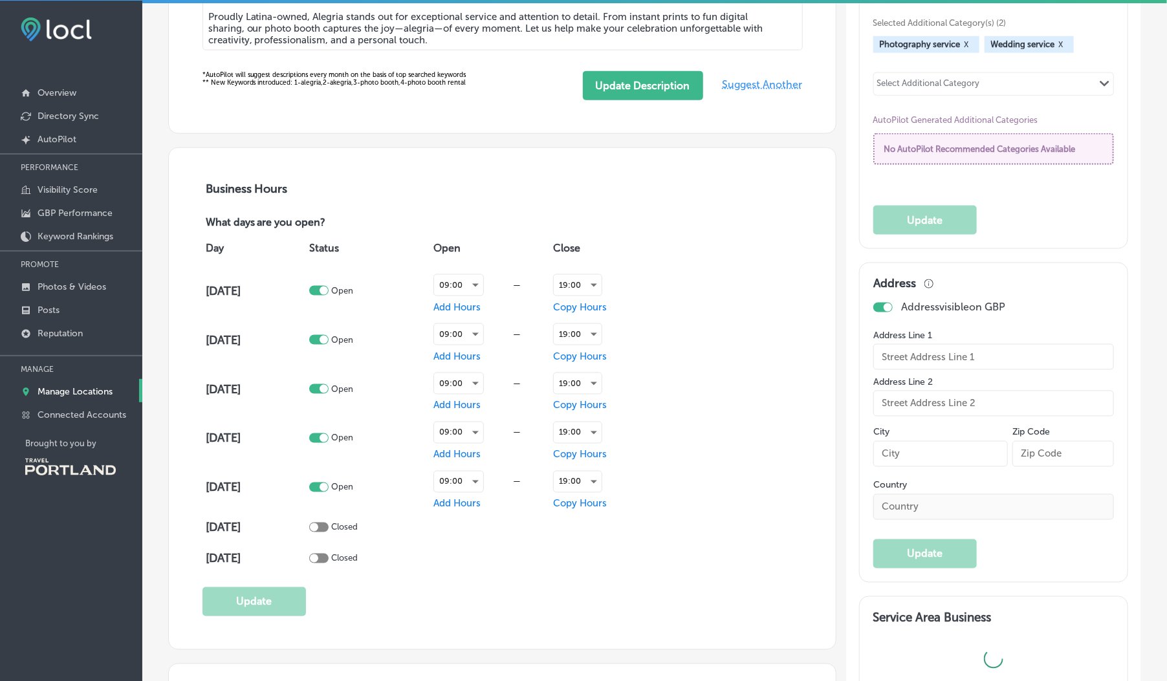
checkbox input "false"
type input "US"
type input "https://alegriaphotobooth.com/"
type input "30"
type input "hola@alegriaphotobooth.com"
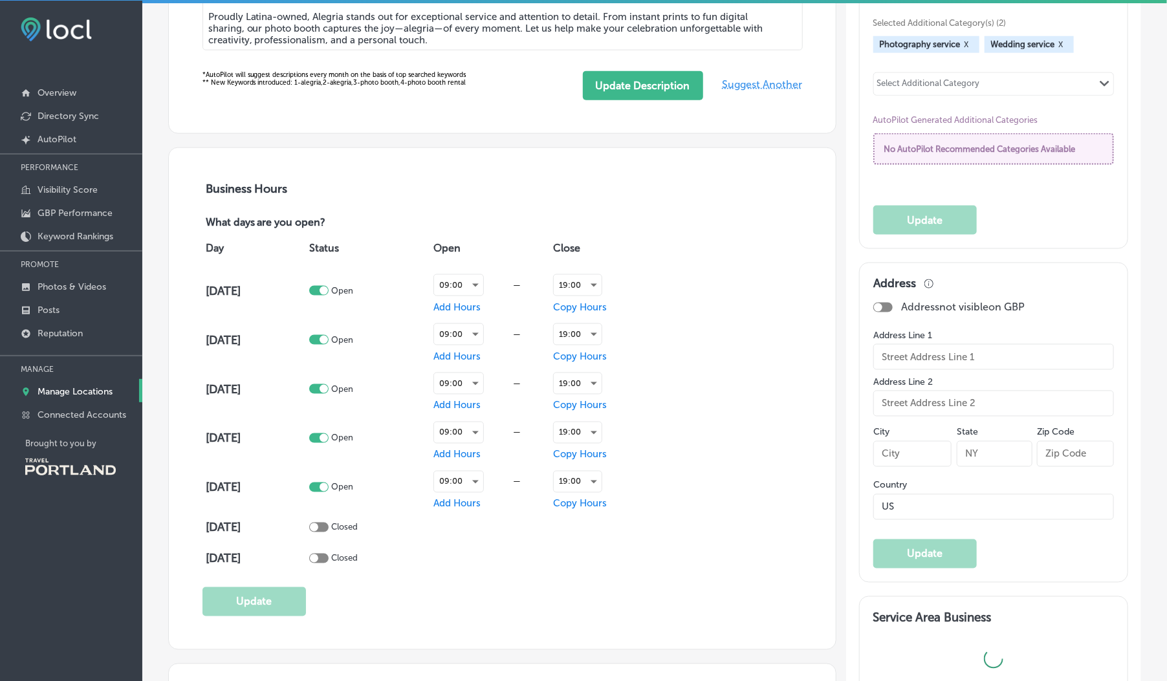
type input "https://www.facebook.com/alegriaphotobooth0/"
type input "https://www.instagram.com/alegriaphotobooth/"
type textarea "Alegría Photo Booth is a Latina-owned family business in Portland, specializing…"
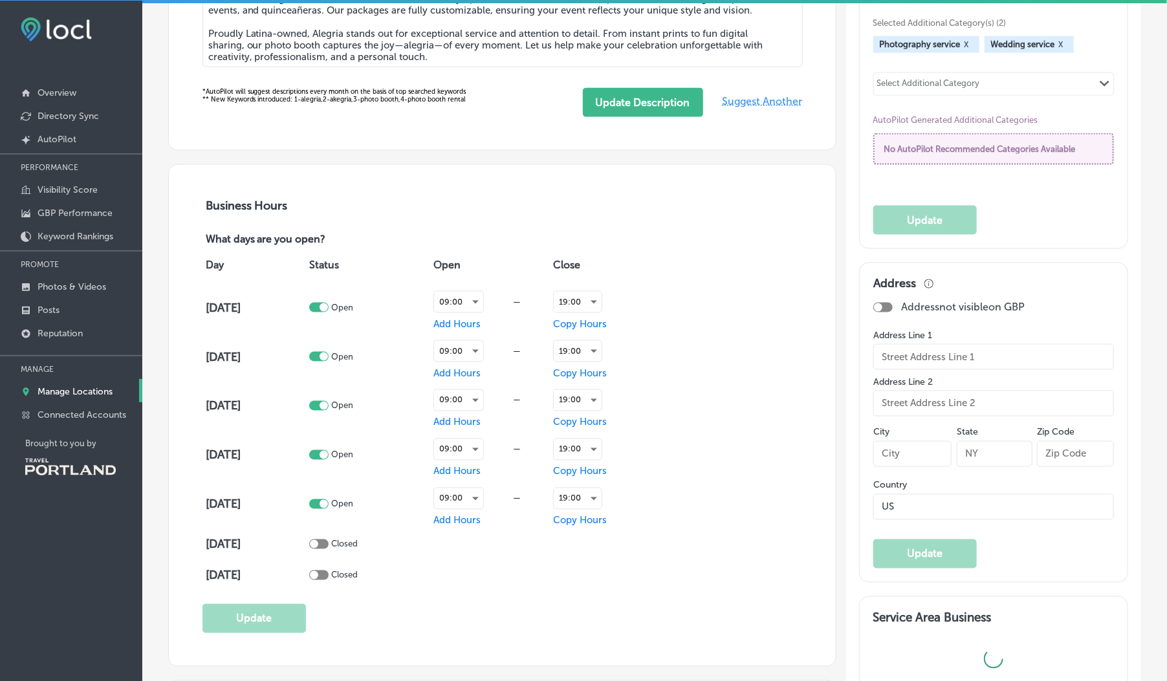
type input "+1 503 298 6924"
